Goal: Task Accomplishment & Management: Complete application form

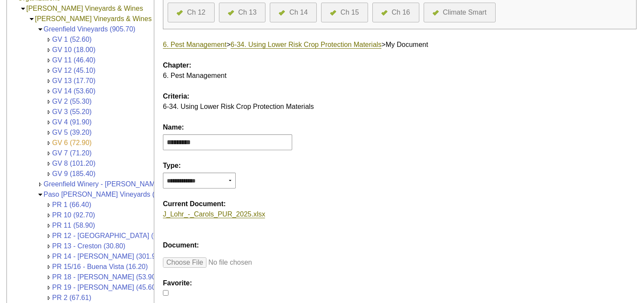
scroll to position [129, 0]
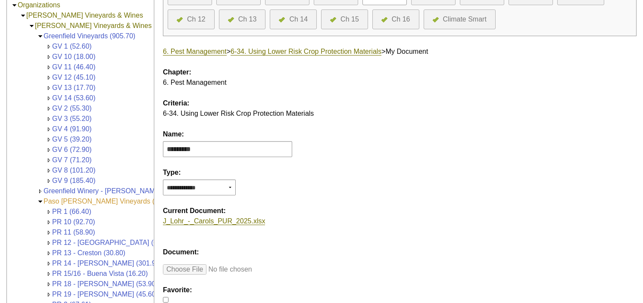
click at [81, 199] on link "Paso [PERSON_NAME] Vineyards (2,670.30)" at bounding box center [113, 201] width 140 height 7
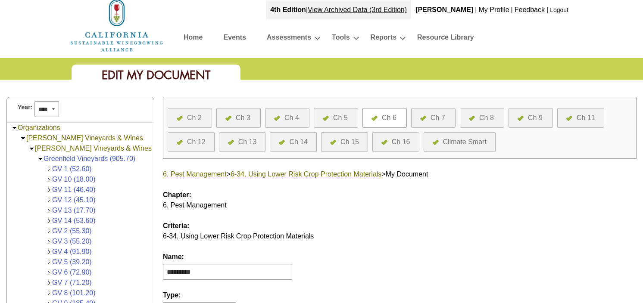
scroll to position [0, 0]
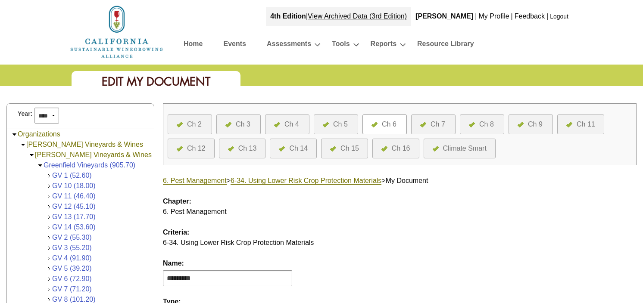
click at [379, 124] on div at bounding box center [376, 124] width 10 height 10
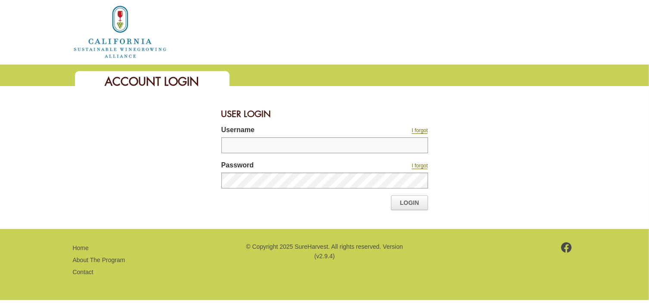
type input "*****"
click at [410, 202] on link "Login" at bounding box center [409, 203] width 37 height 15
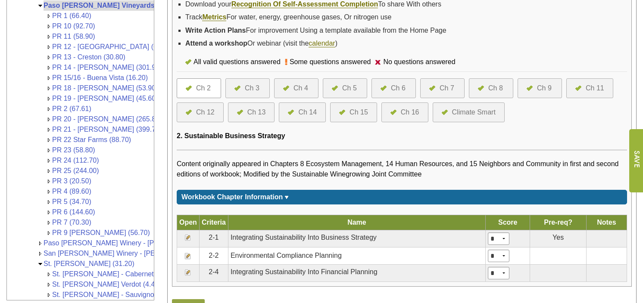
scroll to position [301, 0]
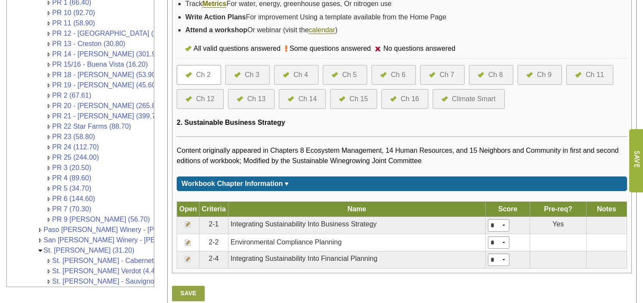
click at [389, 73] on div at bounding box center [385, 75] width 10 height 10
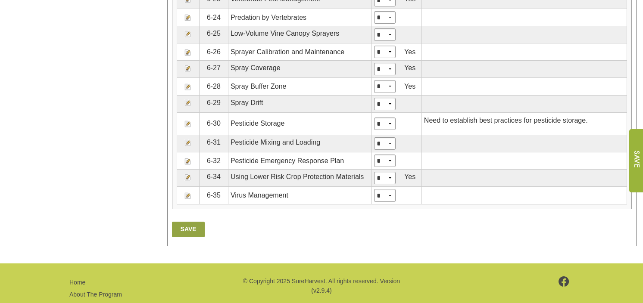
scroll to position [1077, 0]
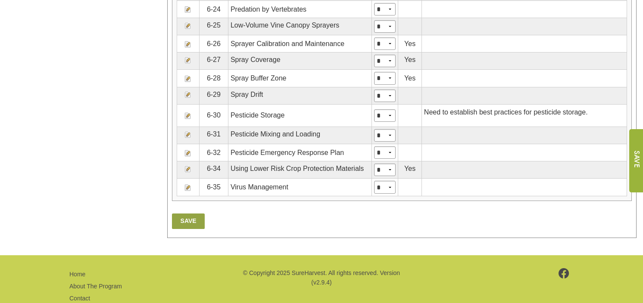
click at [191, 170] on img at bounding box center [187, 169] width 7 height 7
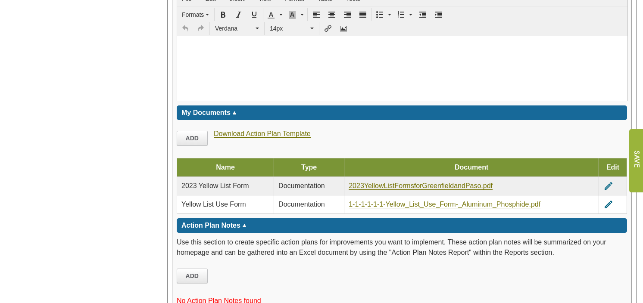
scroll to position [1249, 0]
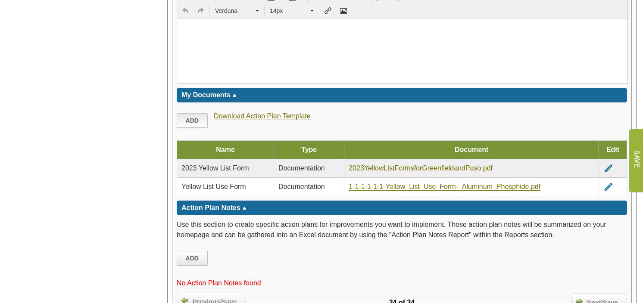
click at [196, 115] on link "Add" at bounding box center [192, 120] width 31 height 15
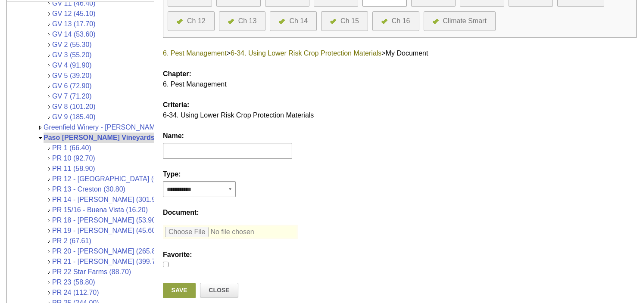
scroll to position [129, 0]
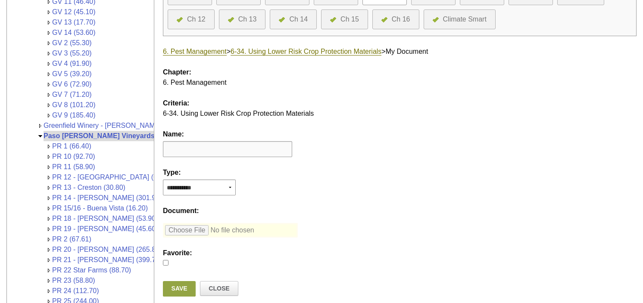
click at [205, 147] on input "text" at bounding box center [227, 149] width 129 height 16
type input "**********"
click at [242, 163] on div "**********" at bounding box center [392, 154] width 473 height 28
click at [205, 187] on select "**********" at bounding box center [199, 188] width 73 height 16
select select "*"
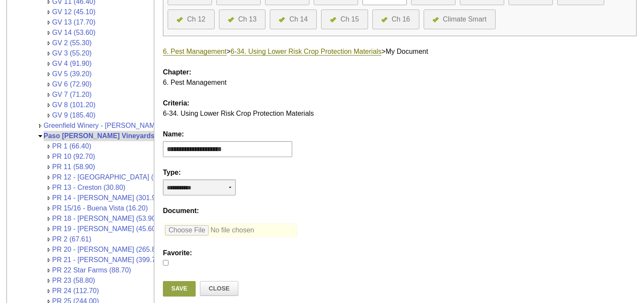
click at [163, 180] on select "**********" at bounding box center [199, 188] width 73 height 16
click at [192, 230] on input "file" at bounding box center [230, 230] width 135 height 15
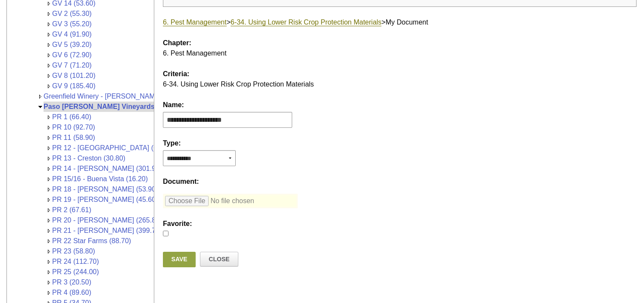
scroll to position [172, 0]
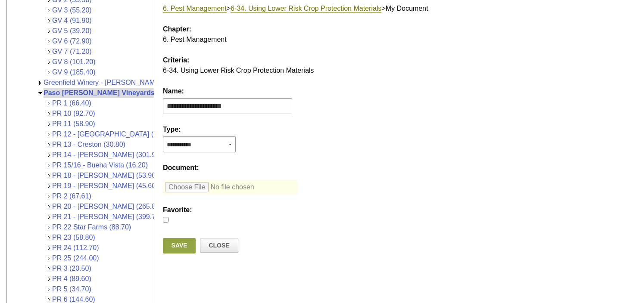
click at [183, 189] on input "file" at bounding box center [230, 187] width 135 height 15
type input "**********"
click at [179, 244] on link "Save" at bounding box center [179, 246] width 33 height 16
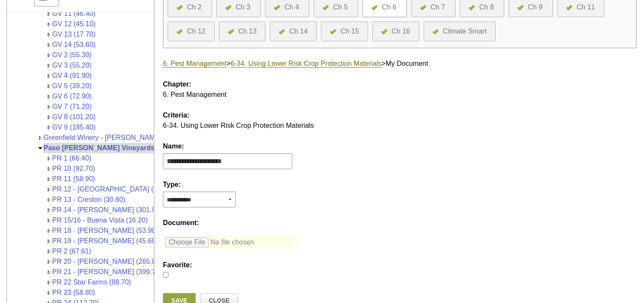
scroll to position [0, 0]
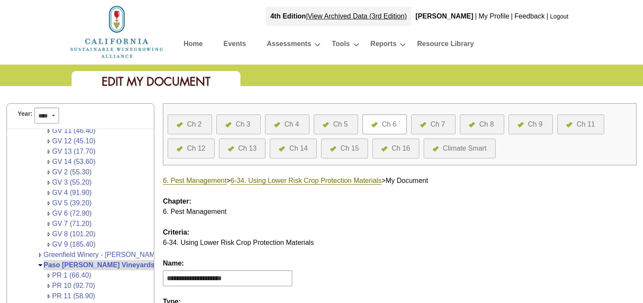
click at [382, 124] on div "Ch 6" at bounding box center [389, 124] width 15 height 10
click at [60, 261] on link "Paso [PERSON_NAME] Vineyards (2,670.30)" at bounding box center [115, 264] width 144 height 7
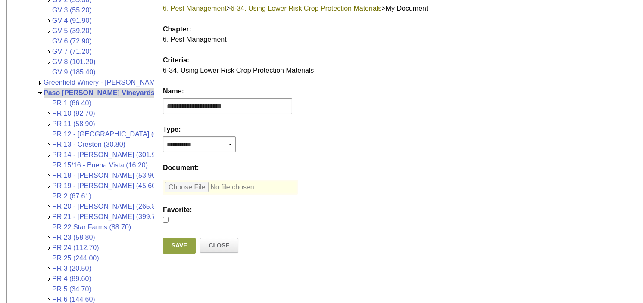
scroll to position [215, 0]
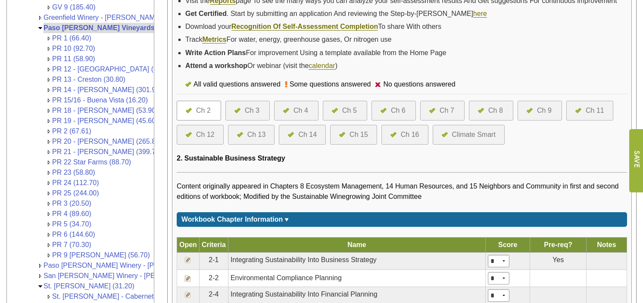
scroll to position [265, 0]
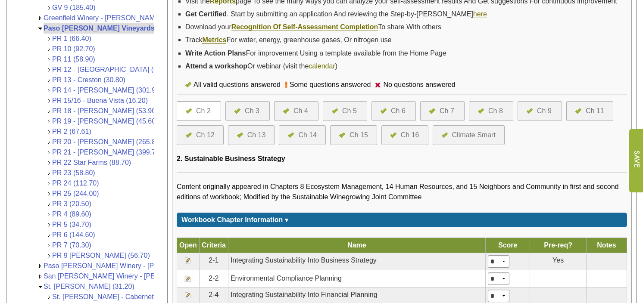
click at [391, 106] on div "Ch 6" at bounding box center [398, 111] width 15 height 10
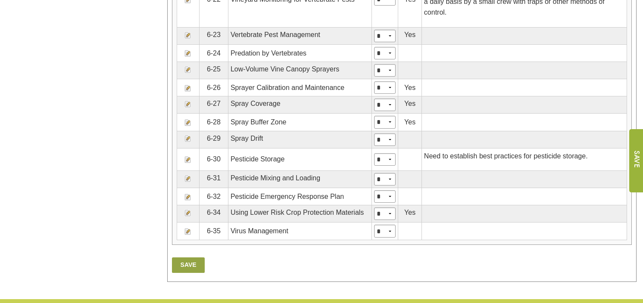
scroll to position [1034, 0]
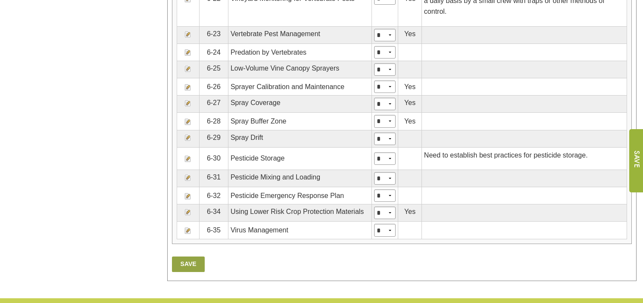
click at [188, 213] on img at bounding box center [187, 212] width 7 height 7
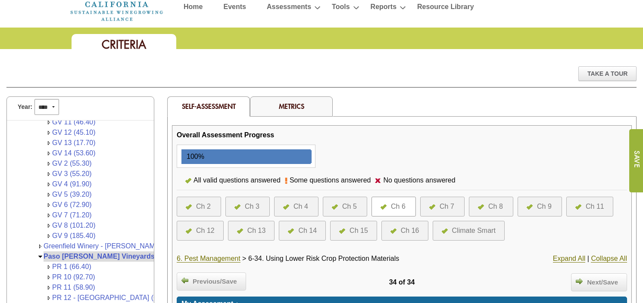
scroll to position [13, 0]
